Goal: Register for event/course

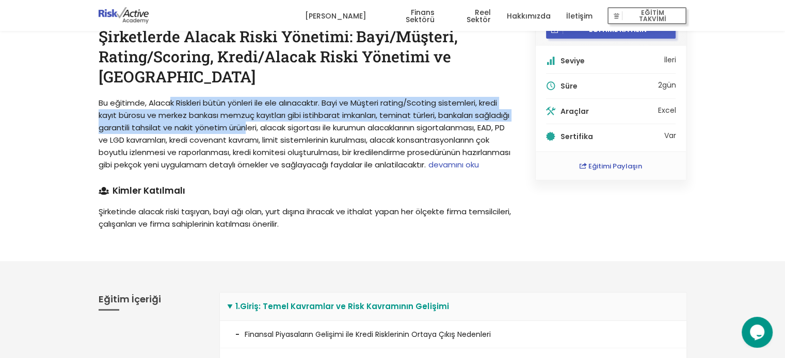
drag, startPoint x: 171, startPoint y: 101, endPoint x: 320, endPoint y: 140, distance: 154.3
click at [304, 136] on span "Bu eğitimde, Alacak Riskleri bütün yönleri ile ele alınacaktır. Bayi ve Müşteri…" at bounding box center [305, 133] width 412 height 73
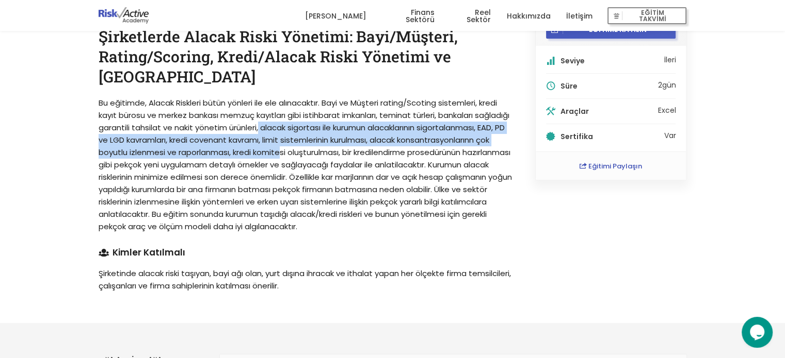
drag, startPoint x: 376, startPoint y: 158, endPoint x: 194, endPoint y: 91, distance: 194.2
click at [223, 94] on div "Reel Sektör Risk Yönetimi Şirketlerde Alacak Riski Yönetimi: Bayi/Müşteri, Rati…" at bounding box center [305, 151] width 436 height 282
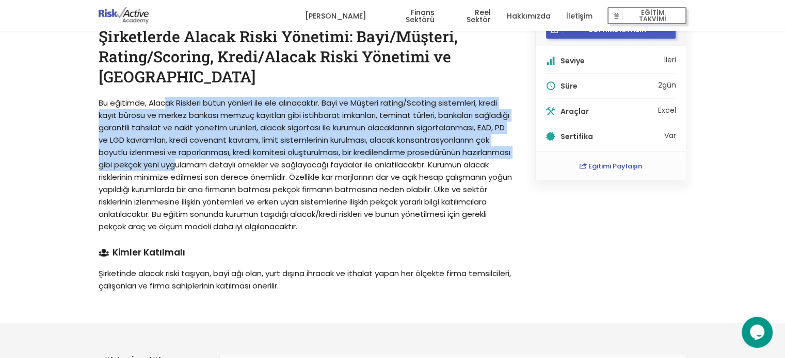
drag, startPoint x: 167, startPoint y: 99, endPoint x: 337, endPoint y: 183, distance: 189.8
click at [320, 178] on span "Bu eğitimde, Alacak Riskleri bütün yönleri ile ele alınacaktır. Bayi ve Müşteri…" at bounding box center [305, 164] width 413 height 135
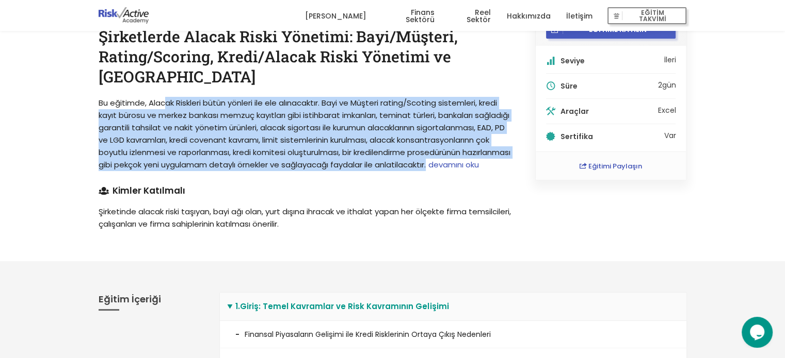
click at [393, 152] on span "Bu eğitimde, Alacak Riskleri bütün yönleri ile ele alınacaktır. Bayi ve Müşteri…" at bounding box center [305, 133] width 412 height 73
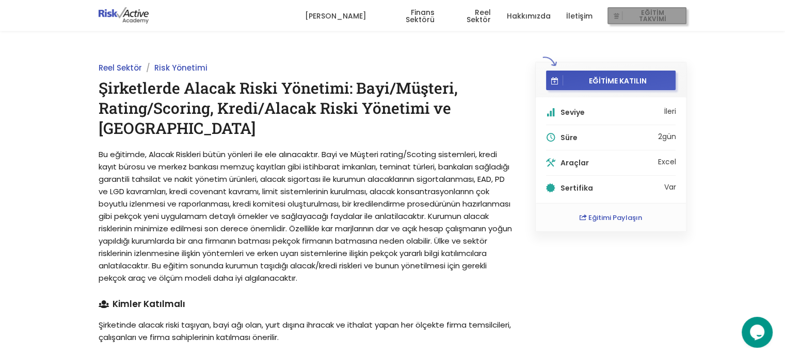
click at [655, 22] on button "EĞİTİM TAKVİMİ" at bounding box center [646, 16] width 79 height 18
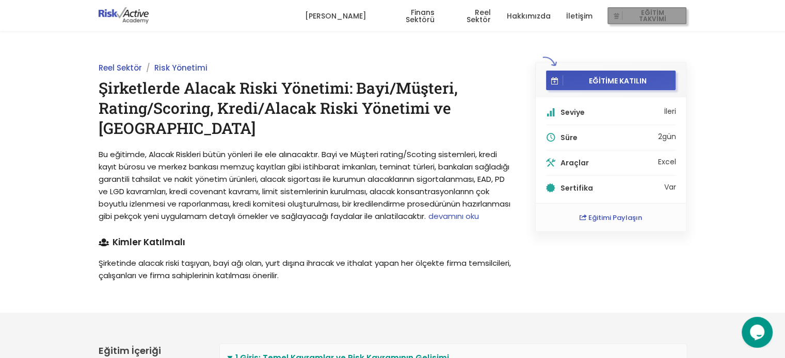
click at [611, 13] on button "EĞİTİM TAKVİMİ" at bounding box center [646, 16] width 79 height 18
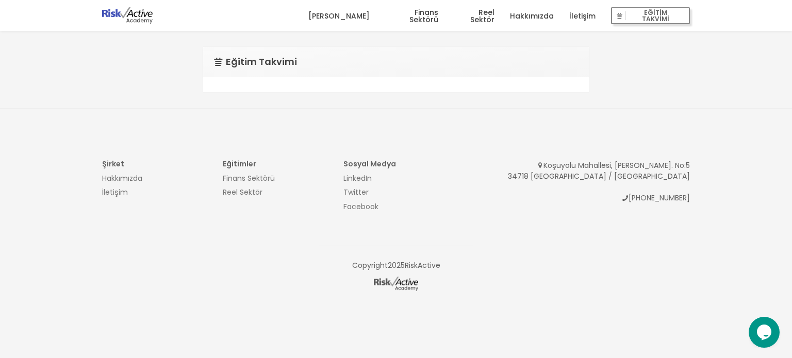
click at [293, 87] on div at bounding box center [396, 84] width 386 height 15
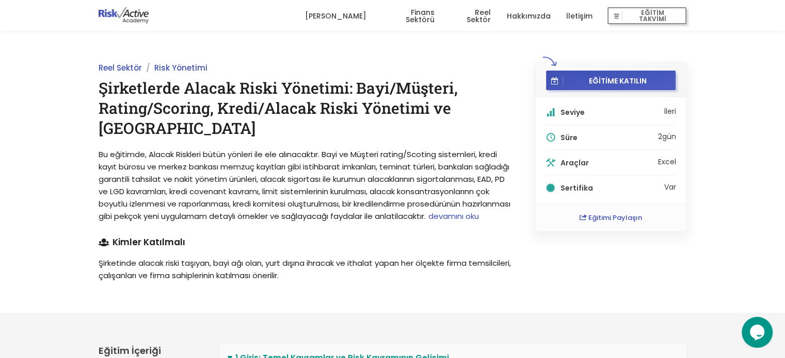
click at [428, 222] on span "devamını oku" at bounding box center [453, 216] width 51 height 11
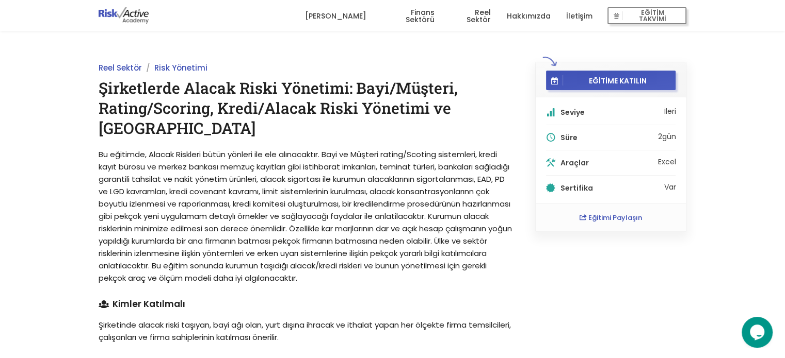
scroll to position [52, 0]
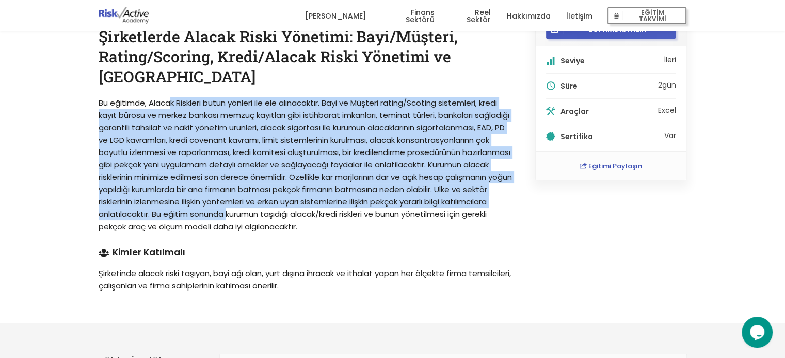
drag, startPoint x: 204, startPoint y: 126, endPoint x: 387, endPoint y: 219, distance: 205.3
click at [382, 219] on span "Bu eğitimde, Alacak Riskleri bütün yönleri ile ele alınacaktır. Bayi ve Müşteri…" at bounding box center [305, 164] width 413 height 135
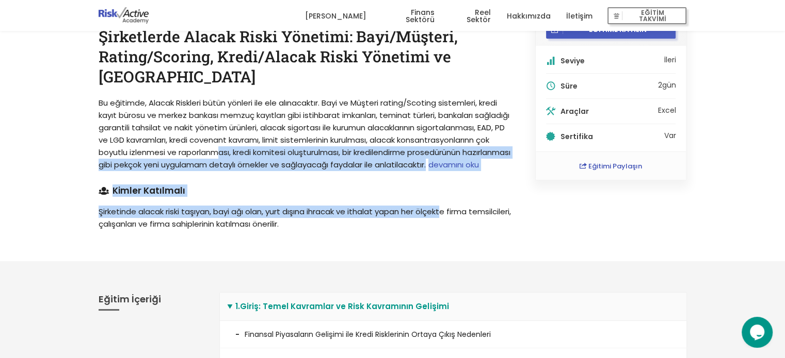
drag, startPoint x: 446, startPoint y: 222, endPoint x: 262, endPoint y: 123, distance: 209.1
click at [285, 132] on div "Reel Sektör Risk Yönetimi Şirketlerde Alacak Riski Yönetimi: Bayi/Müşteri, Rati…" at bounding box center [305, 120] width 436 height 220
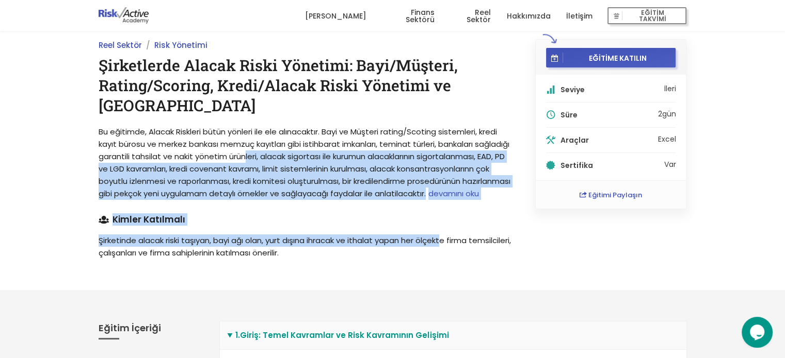
scroll to position [0, 0]
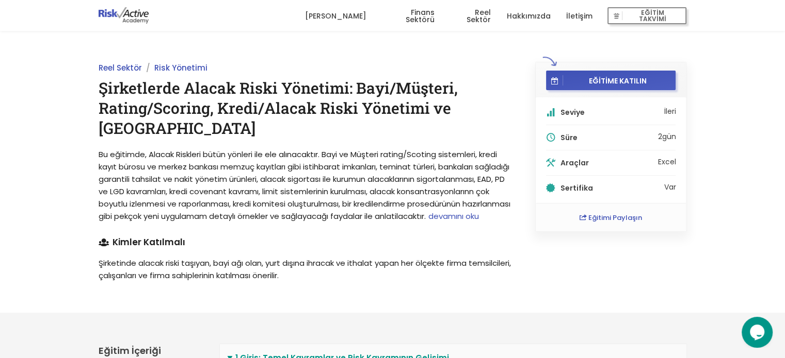
click at [213, 109] on h1 "Şirketlerde Alacak Riski Yönetimi: Bayi/Müşteri, Rating/Scoring, Kredi/Alacak R…" at bounding box center [305, 108] width 413 height 60
